Goal: Task Accomplishment & Management: Manage account settings

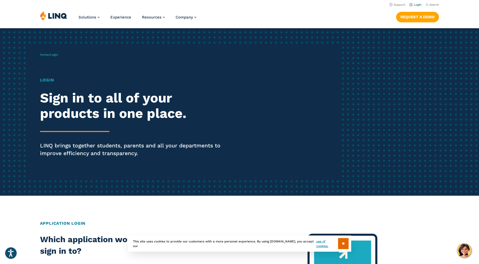
click at [420, 6] on link "Login" at bounding box center [416, 4] width 12 height 3
click at [418, 6] on link "Login" at bounding box center [416, 4] width 12 height 3
drag, startPoint x: 338, startPoint y: 244, endPoint x: 342, endPoint y: 238, distance: 7.1
click at [338, 244] on input "**" at bounding box center [343, 243] width 11 height 11
